Goal: Task Accomplishment & Management: Manage account settings

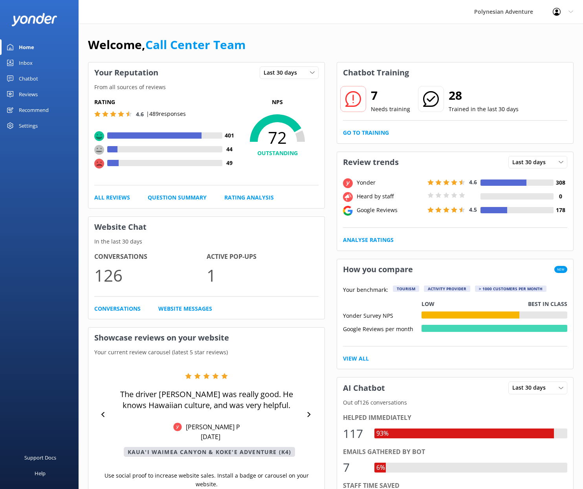
click at [453, 46] on div "Welcome, Call Center Team" at bounding box center [330, 48] width 485 height 27
click at [23, 78] on div "Chatbot" at bounding box center [28, 79] width 19 height 16
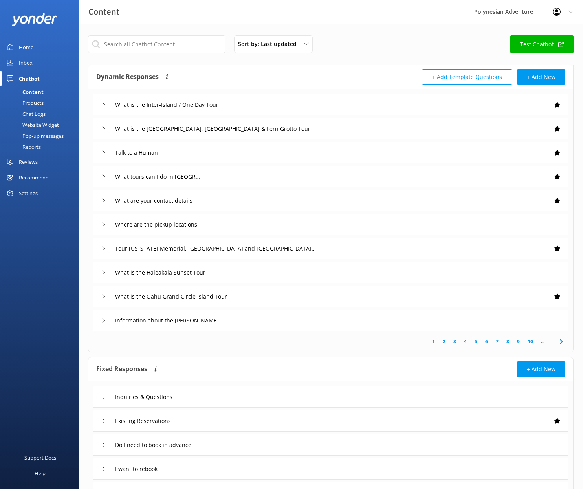
click at [21, 62] on div "Inbox" at bounding box center [26, 63] width 14 height 16
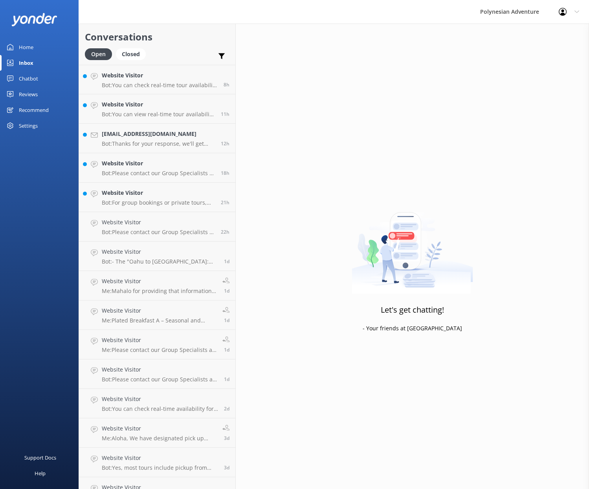
click at [575, 12] on icon at bounding box center [576, 11] width 5 height 5
click at [537, 51] on link "Logout" at bounding box center [550, 53] width 79 height 20
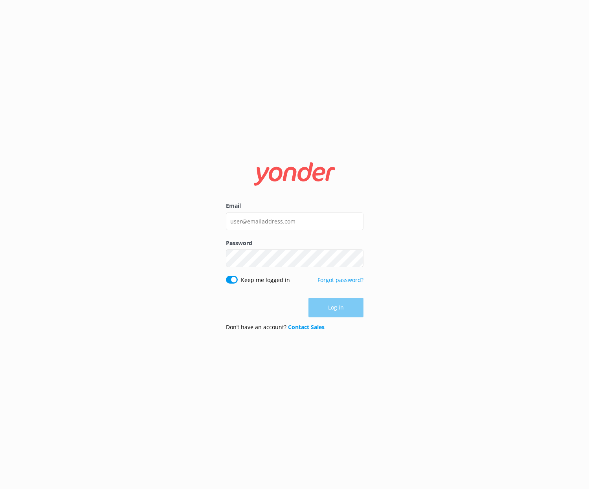
click at [470, 239] on div "Email Password Show password Keep me logged in Forgot password? Log in Don’t ha…" at bounding box center [294, 244] width 589 height 489
